Goal: Complete application form

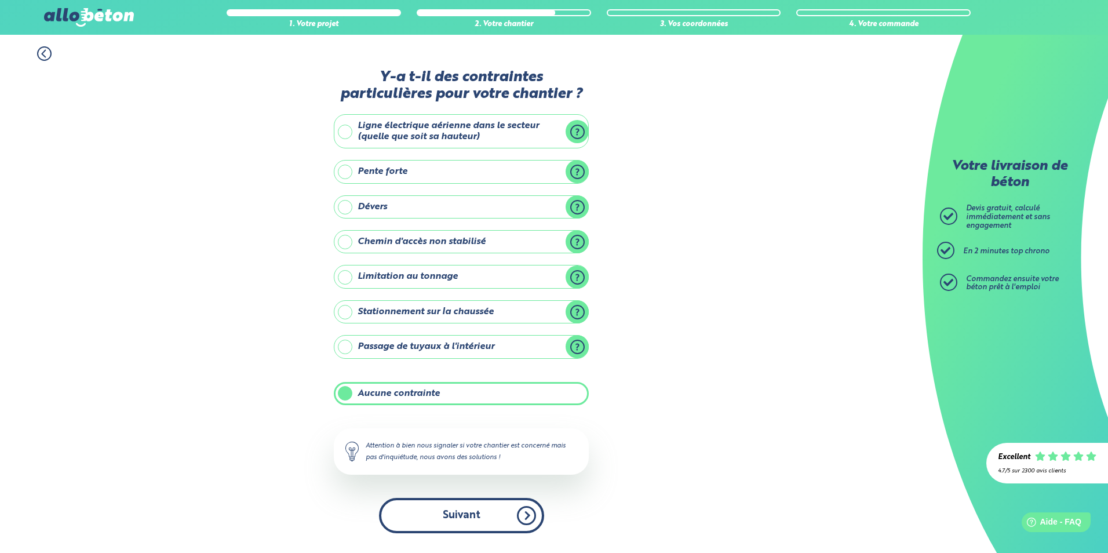
click at [494, 521] on button "Suivant" at bounding box center [461, 515] width 165 height 35
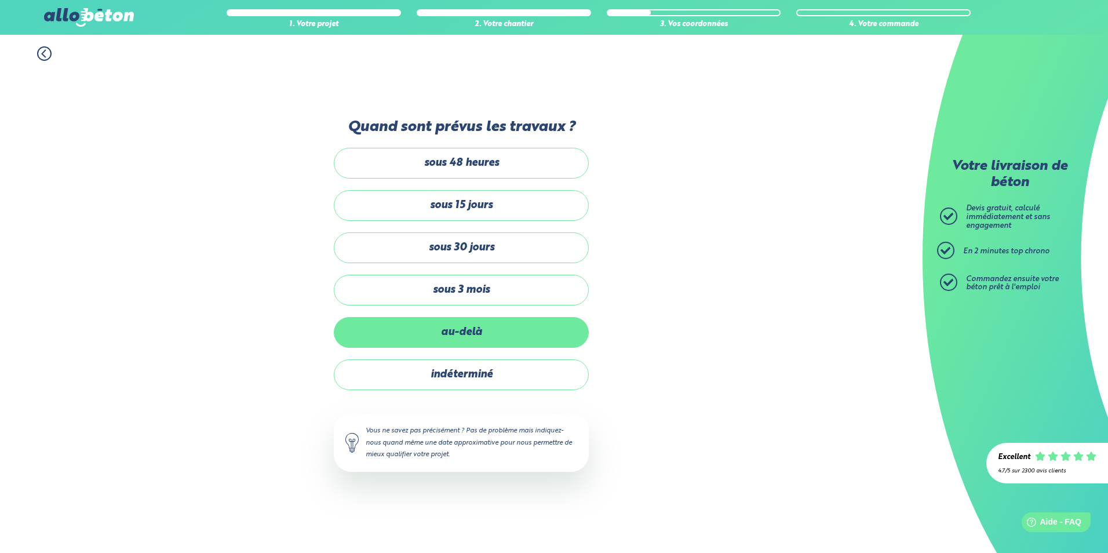
click at [472, 334] on label "au-delà" at bounding box center [461, 332] width 255 height 31
click at [0, 0] on input "au-delà" at bounding box center [0, 0] width 0 height 0
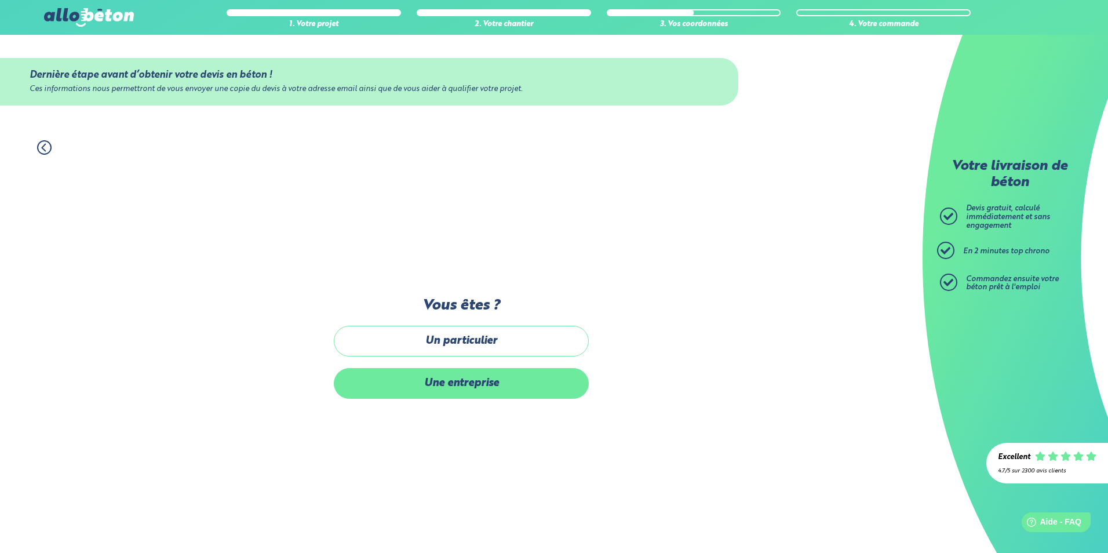
click at [467, 385] on label "Une entreprise" at bounding box center [461, 383] width 255 height 31
click at [0, 0] on input "Une entreprise" at bounding box center [0, 0] width 0 height 0
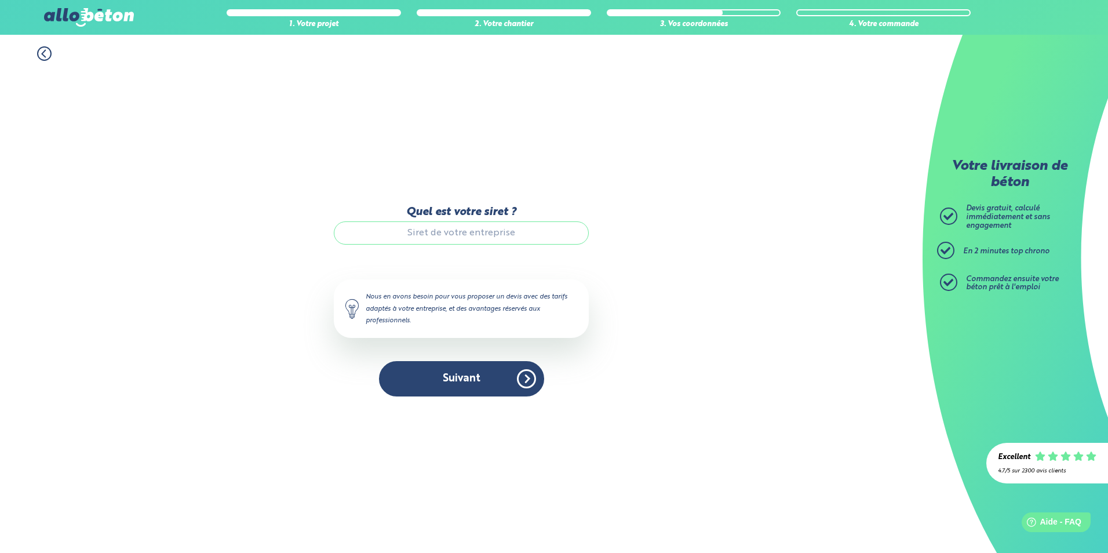
drag, startPoint x: 403, startPoint y: 225, endPoint x: 450, endPoint y: 236, distance: 47.7
click at [403, 227] on input "Quel est votre siret ?" at bounding box center [461, 232] width 255 height 23
type input "26560203700011"
click at [472, 383] on button "Suivant" at bounding box center [461, 378] width 165 height 35
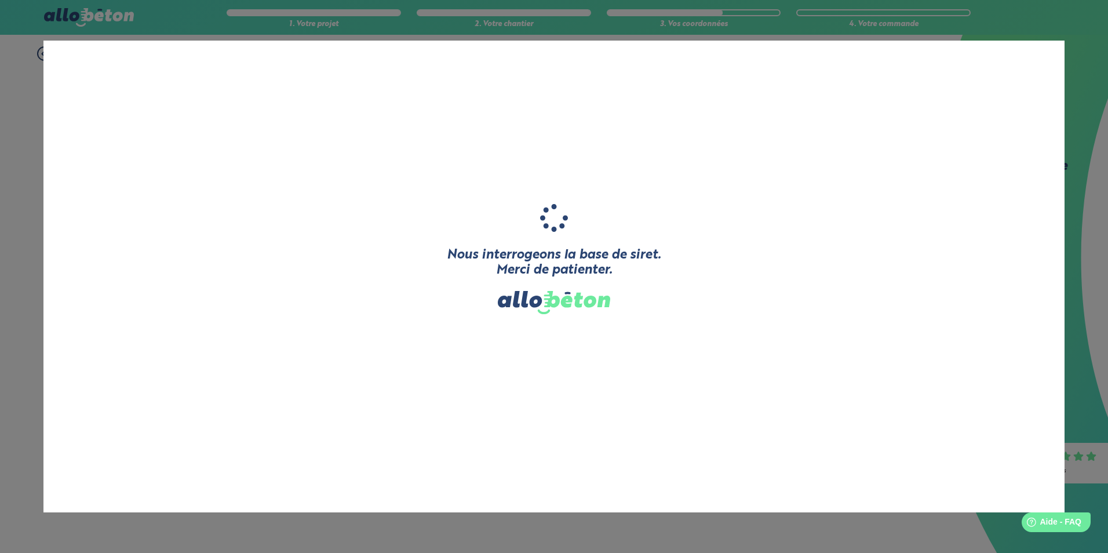
type input "ENTREPRISE DE TRAVAIL ADAPTEE"
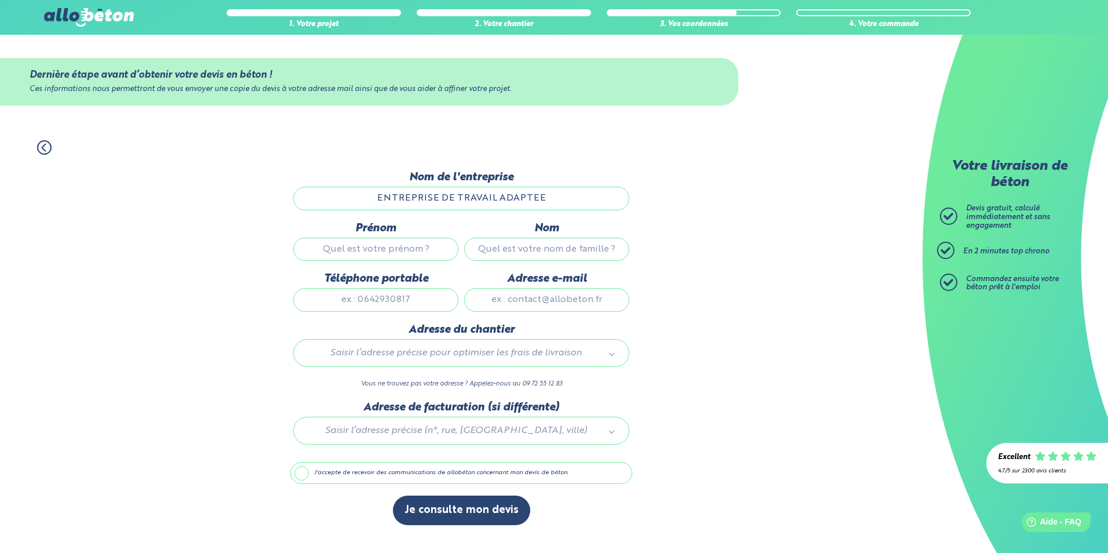
click at [388, 252] on input "Prénom" at bounding box center [375, 249] width 165 height 23
type input "[DEMOGRAPHIC_DATA]"
type input "SEVESTRE"
type input "[EMAIL_ADDRESS][DOMAIN_NAME]"
type input "BOIS BRASSU"
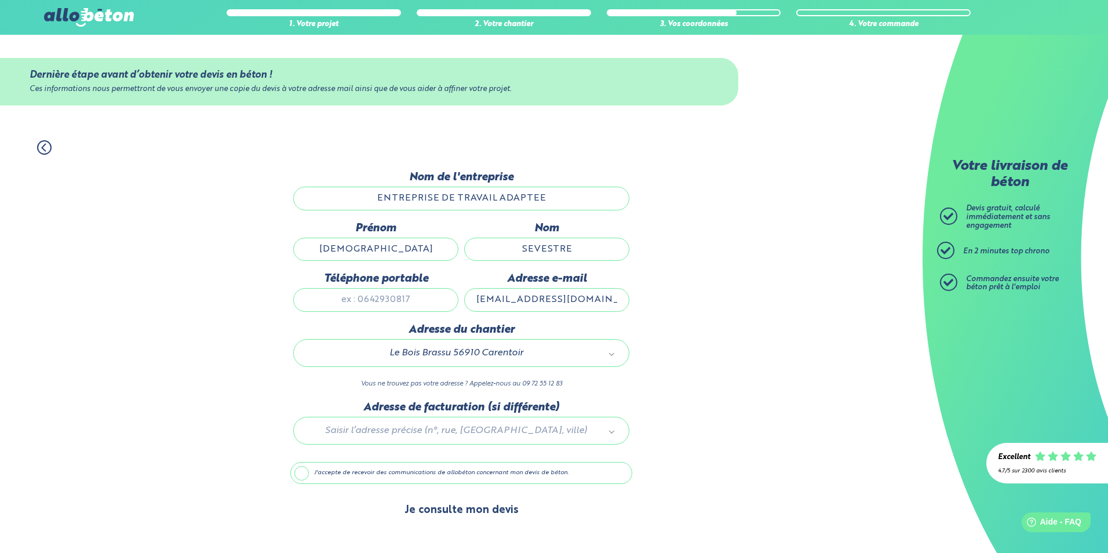
click at [470, 508] on button "Je consulte mon devis" at bounding box center [461, 511] width 137 height 30
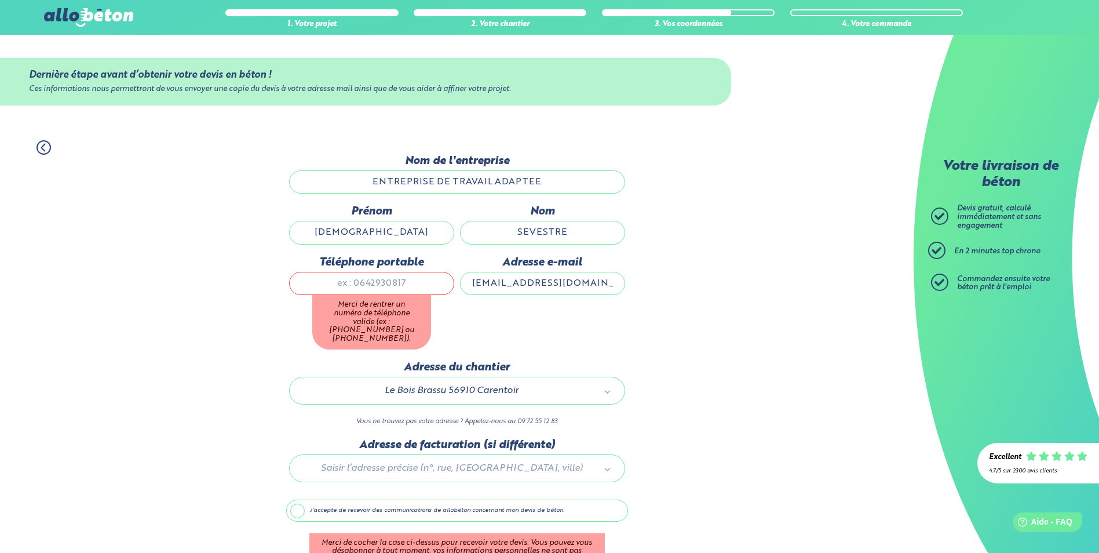
click at [408, 462] on div at bounding box center [457, 466] width 342 height 55
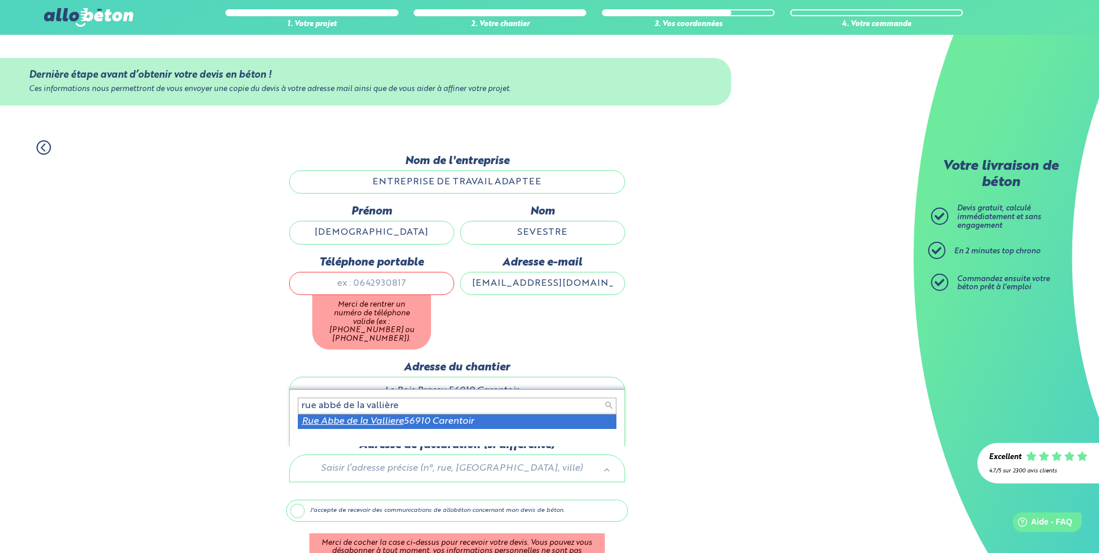
type input "rue abbé de la vallière"
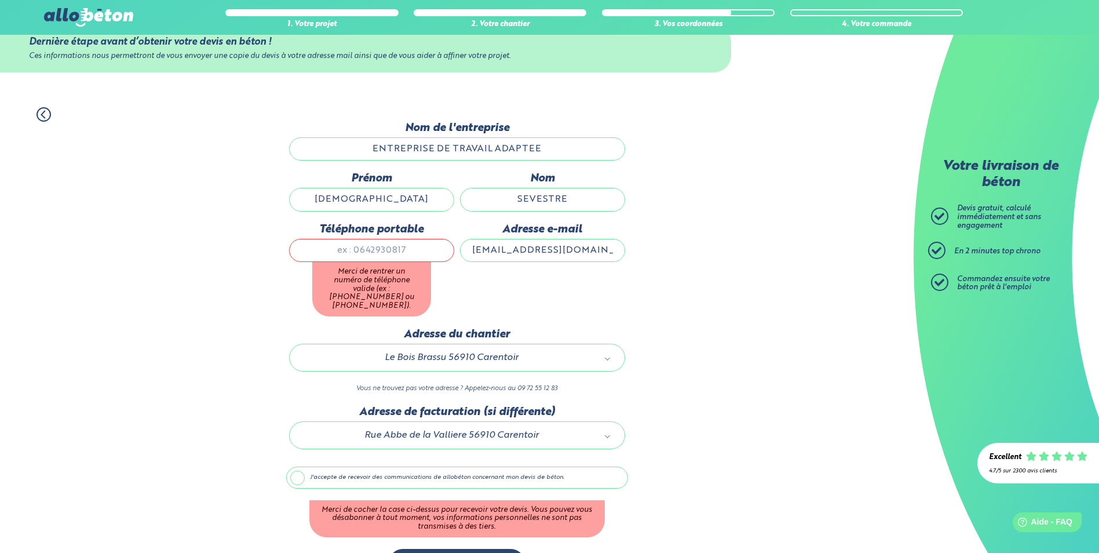
scroll to position [61, 0]
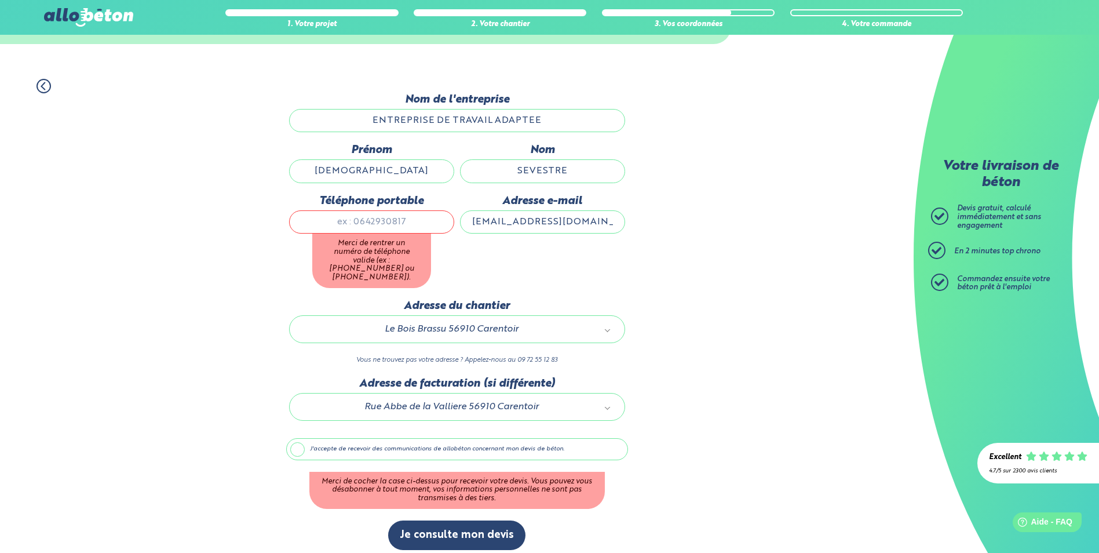
click at [297, 442] on label "J'accepte de recevoir des communications de allobéton concernant mon devis de b…" at bounding box center [457, 449] width 342 height 22
click at [0, 0] on input "J'accepte de recevoir des communications de allobéton concernant mon devis de b…" at bounding box center [0, 0] width 0 height 0
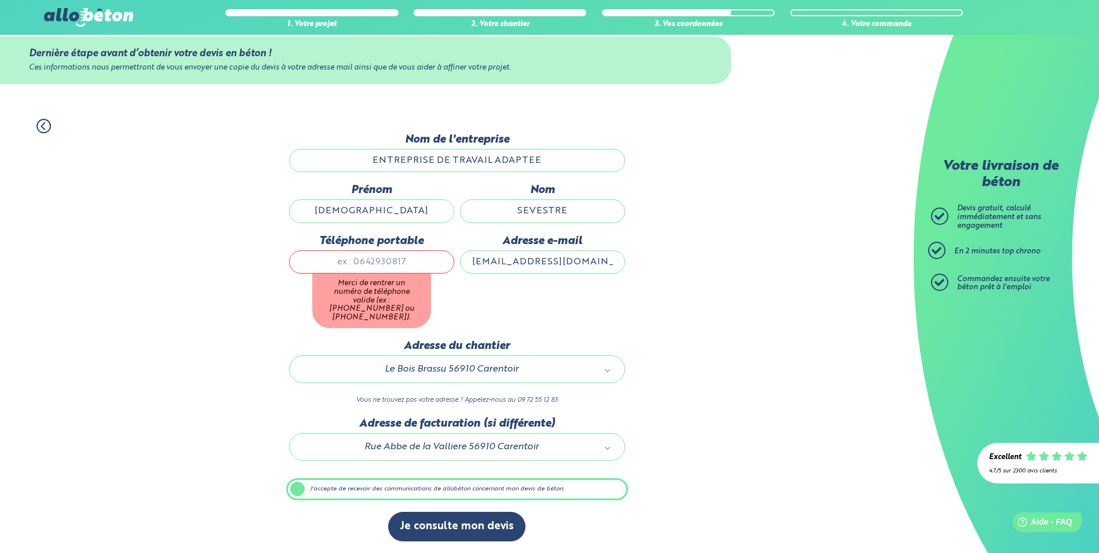
scroll to position [13, 0]
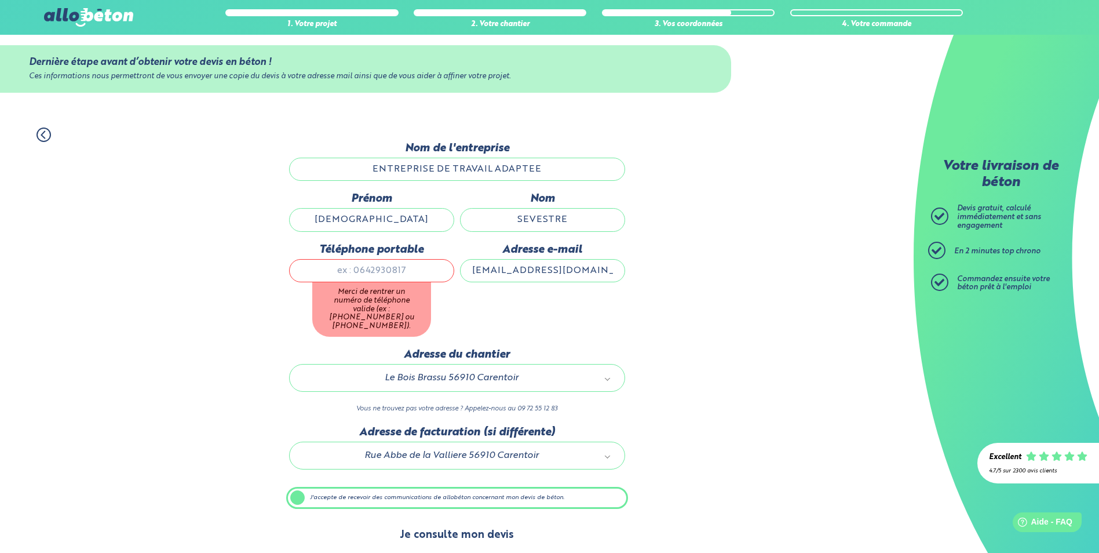
click at [436, 527] on button "Je consulte mon devis" at bounding box center [456, 535] width 137 height 30
drag, startPoint x: 359, startPoint y: 267, endPoint x: 374, endPoint y: 272, distance: 16.5
click at [359, 268] on input "Téléphone portable" at bounding box center [371, 270] width 165 height 23
type input "0762943241"
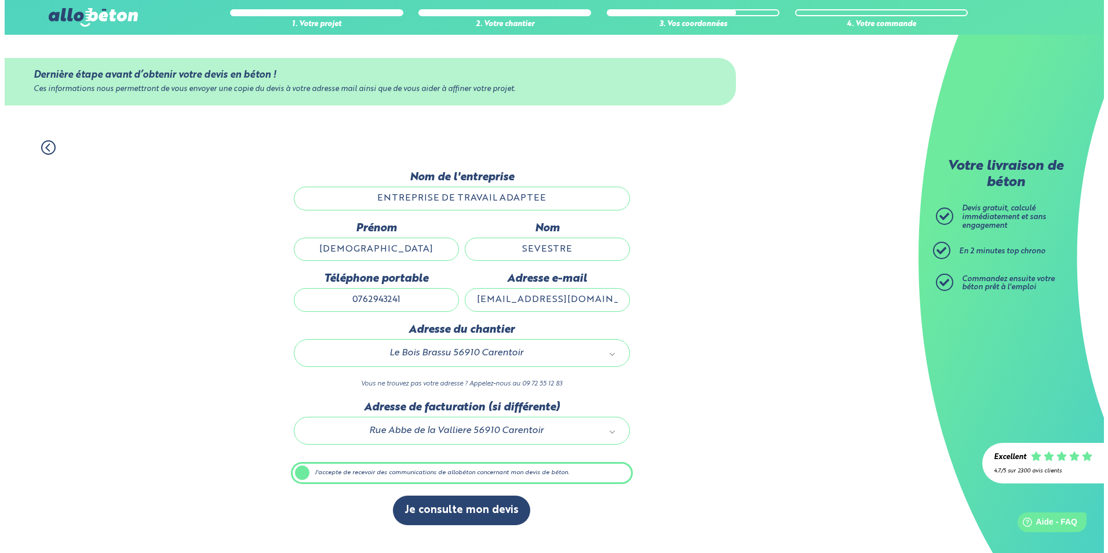
scroll to position [0, 0]
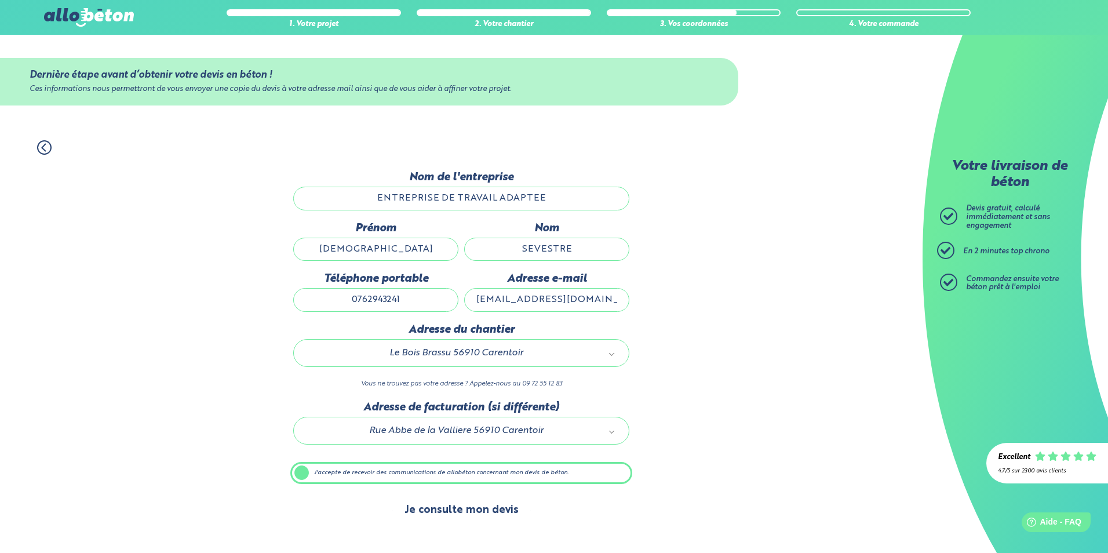
click at [454, 507] on button "Je consulte mon devis" at bounding box center [461, 511] width 137 height 30
